Goal: Transaction & Acquisition: Book appointment/travel/reservation

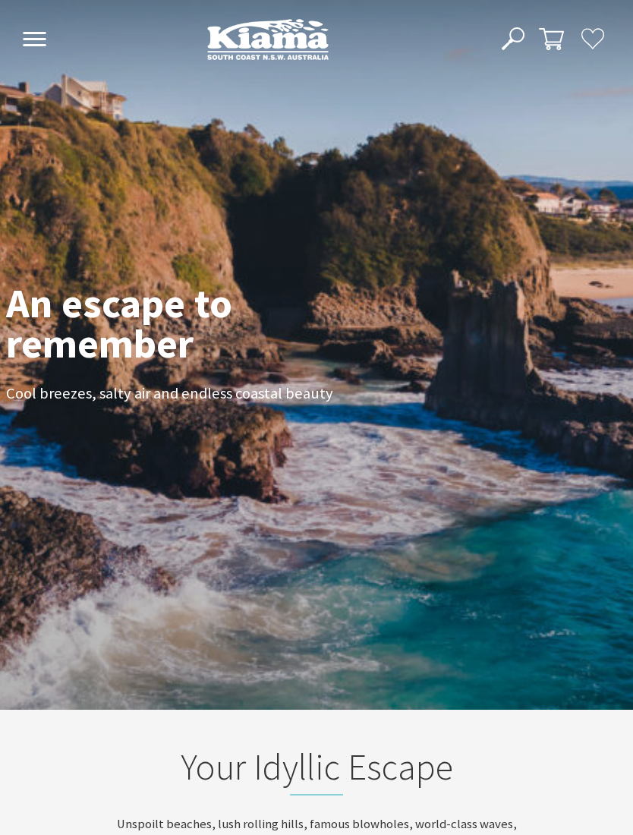
click at [49, 33] on button "Open Nav" at bounding box center [34, 40] width 33 height 25
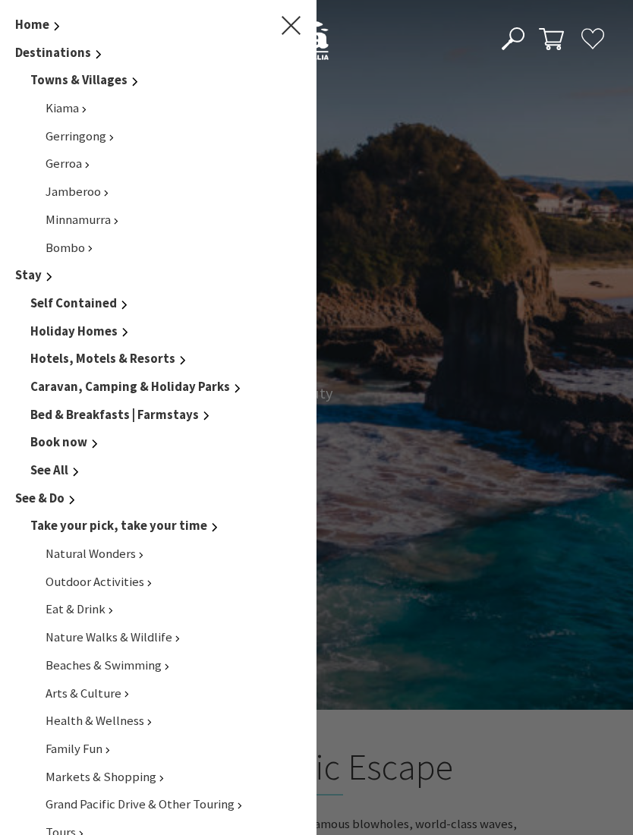
click at [65, 440] on span "Book now" at bounding box center [58, 442] width 57 height 16
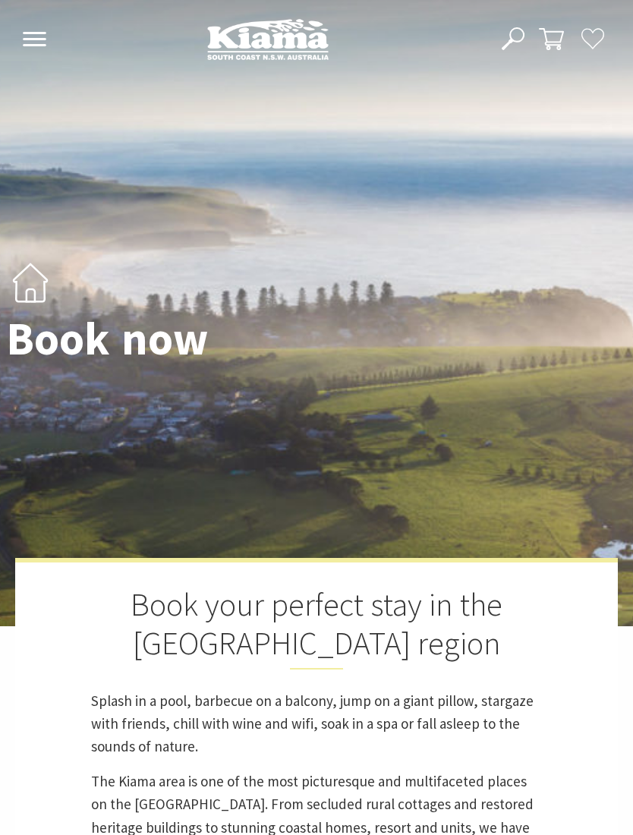
select select "3"
select select "2"
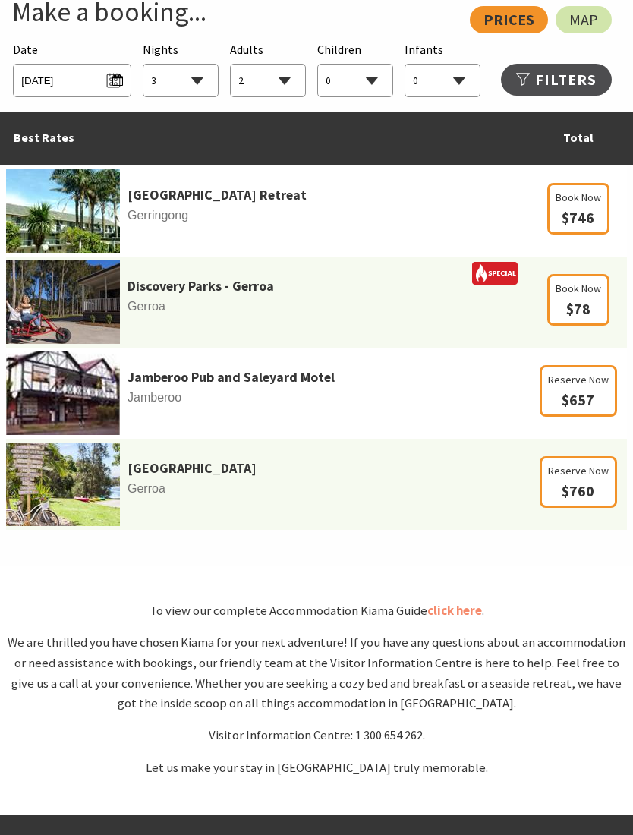
scroll to position [976, 0]
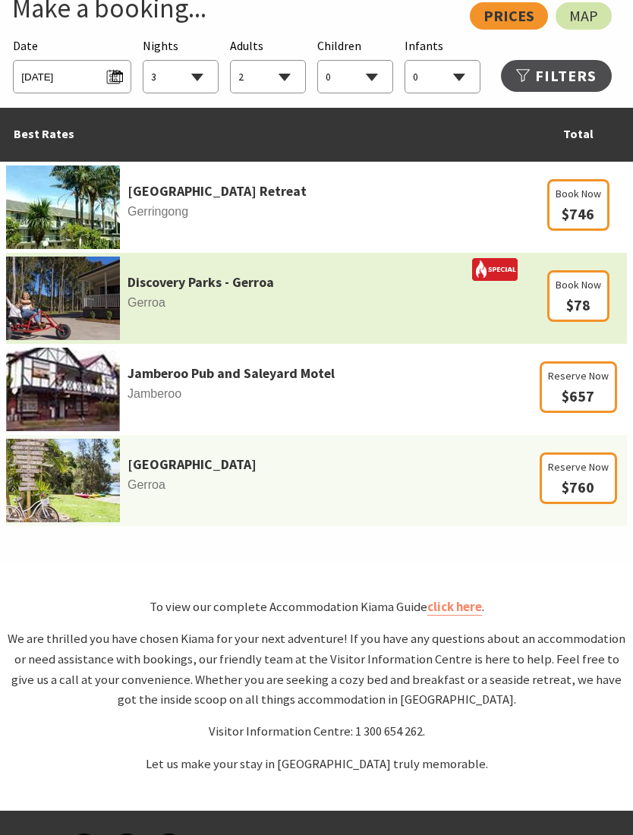
click at [435, 313] on span "Gerroa" at bounding box center [267, 303] width 523 height 20
click at [577, 314] on span "$78" at bounding box center [578, 304] width 24 height 19
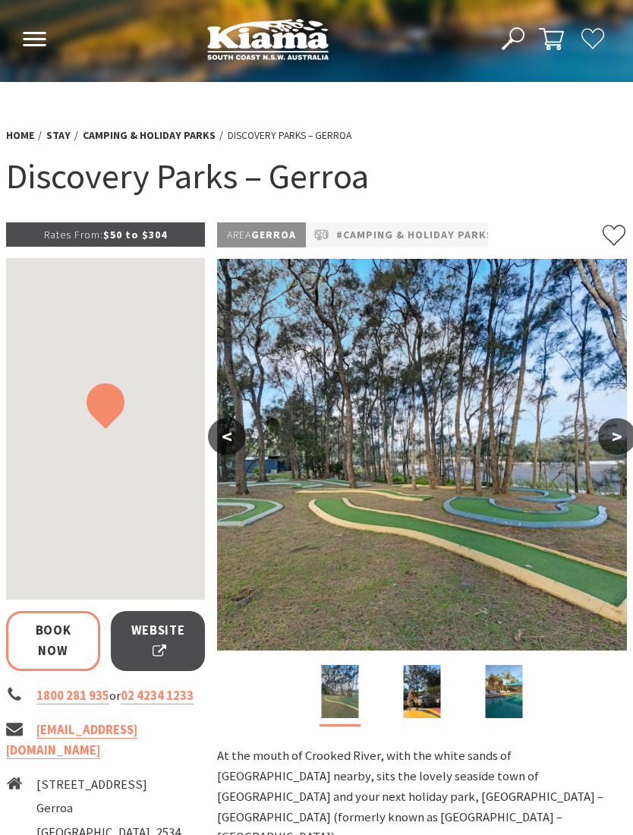
select select "3"
select select "2"
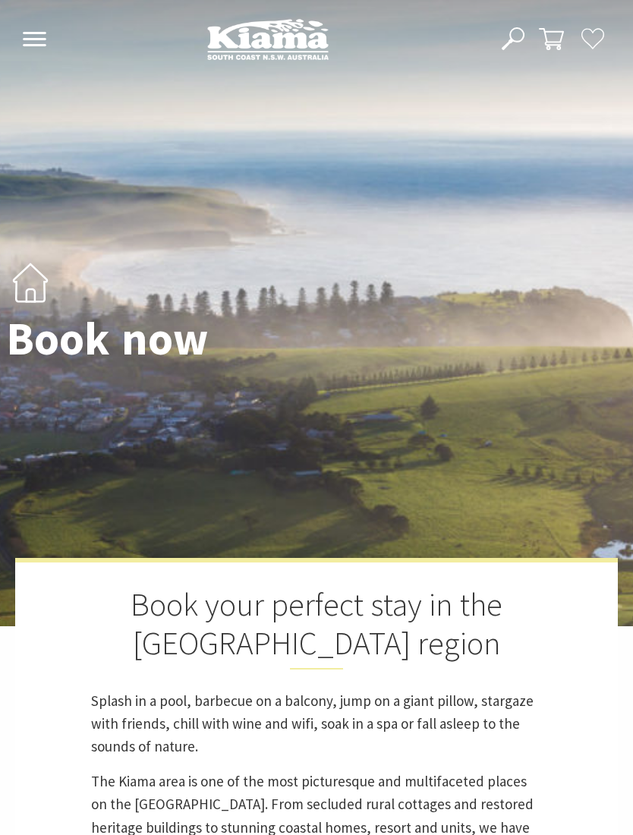
select select "3"
select select "2"
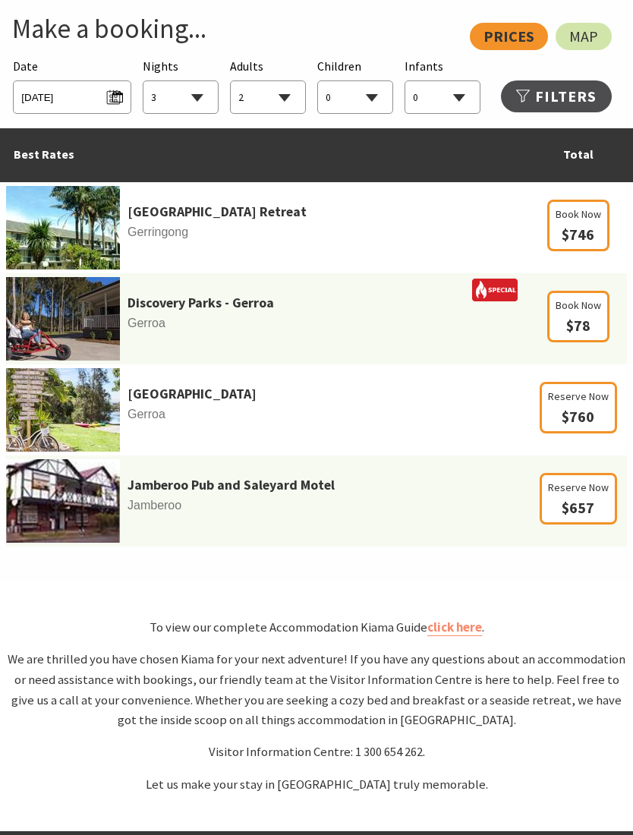
scroll to position [954, 0]
click at [523, 51] on div "View: Prices Map" at bounding box center [309, 37] width 606 height 27
click at [522, 51] on div "View: Prices Map" at bounding box center [309, 37] width 606 height 27
click at [603, 51] on link "Map" at bounding box center [584, 37] width 56 height 27
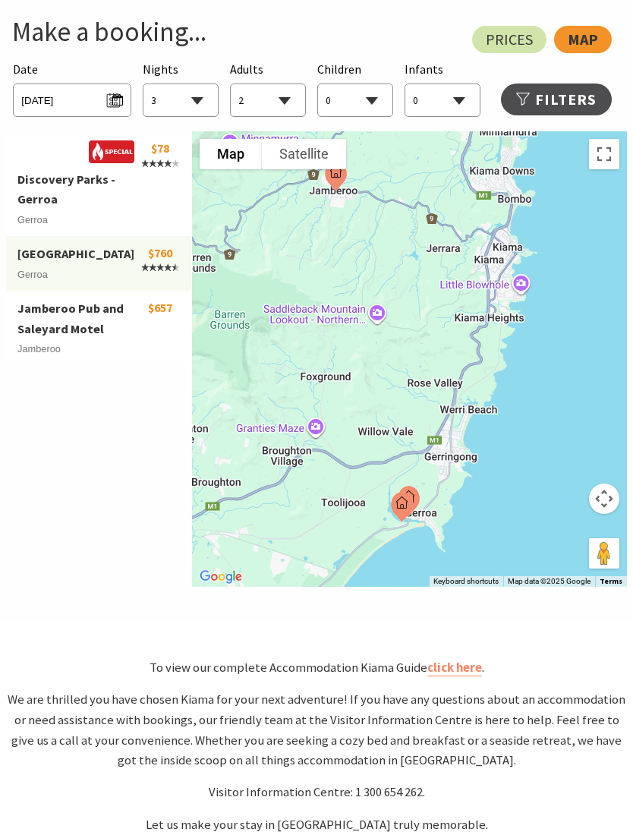
scroll to position [951, 0]
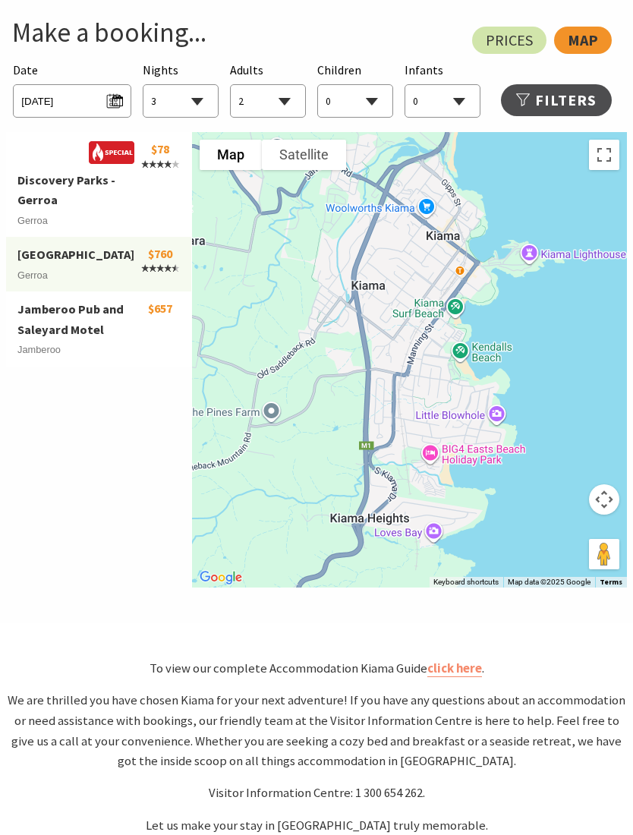
click at [461, 493] on div at bounding box center [409, 360] width 435 height 456
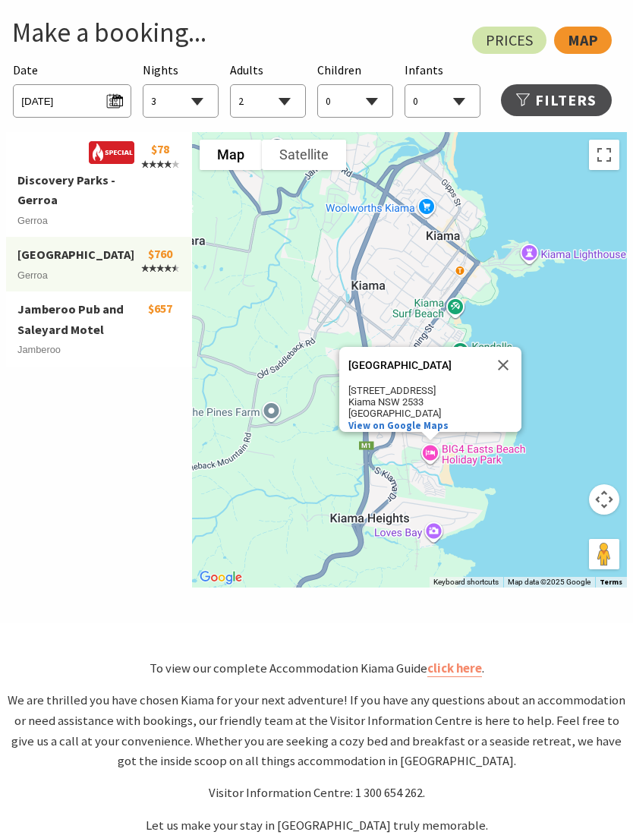
click at [433, 490] on div "BIG4 Easts Beach Holiday Park BIG4 Easts Beach Holiday Park 30 Ocean St Kiama N…" at bounding box center [409, 360] width 435 height 456
click at [418, 432] on span "View on Google Maps" at bounding box center [399, 425] width 100 height 13
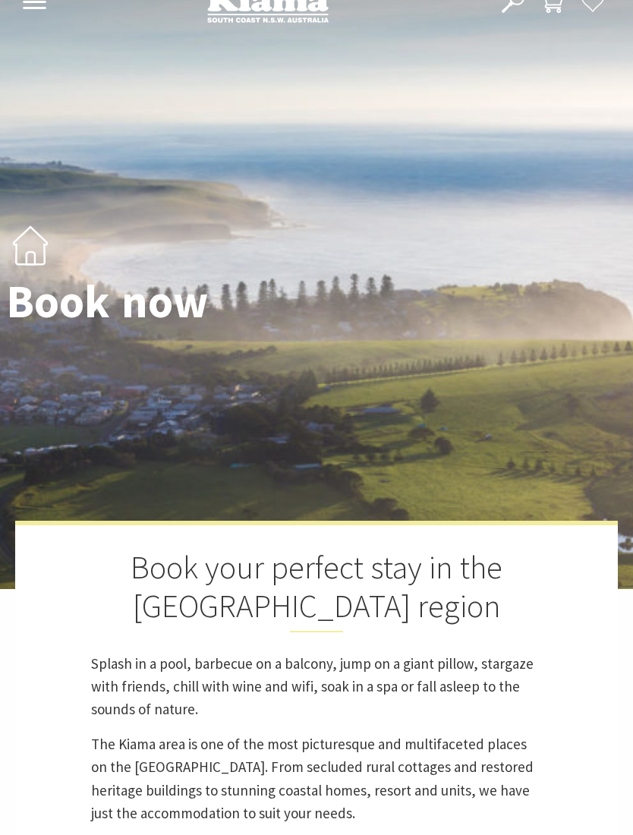
scroll to position [0, 0]
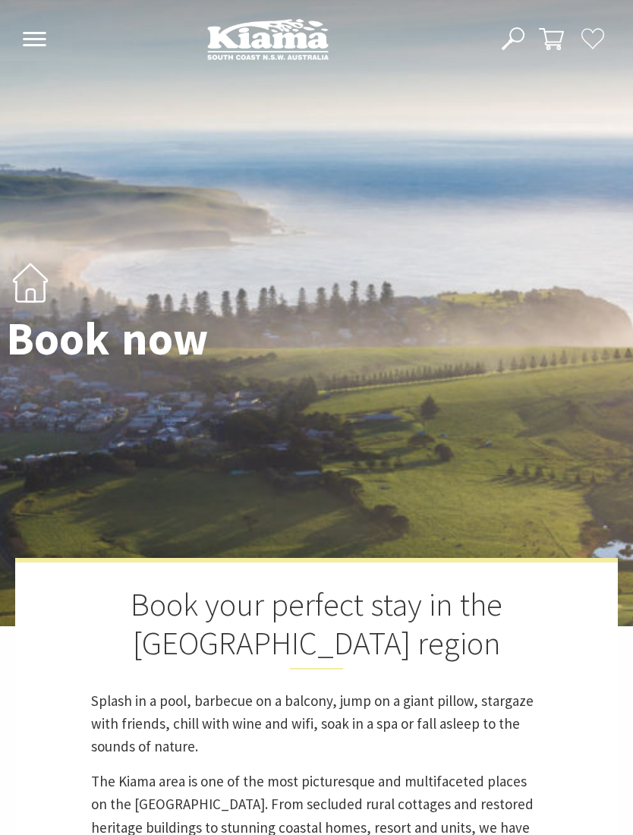
select select "3"
